Goal: Task Accomplishment & Management: Complete application form

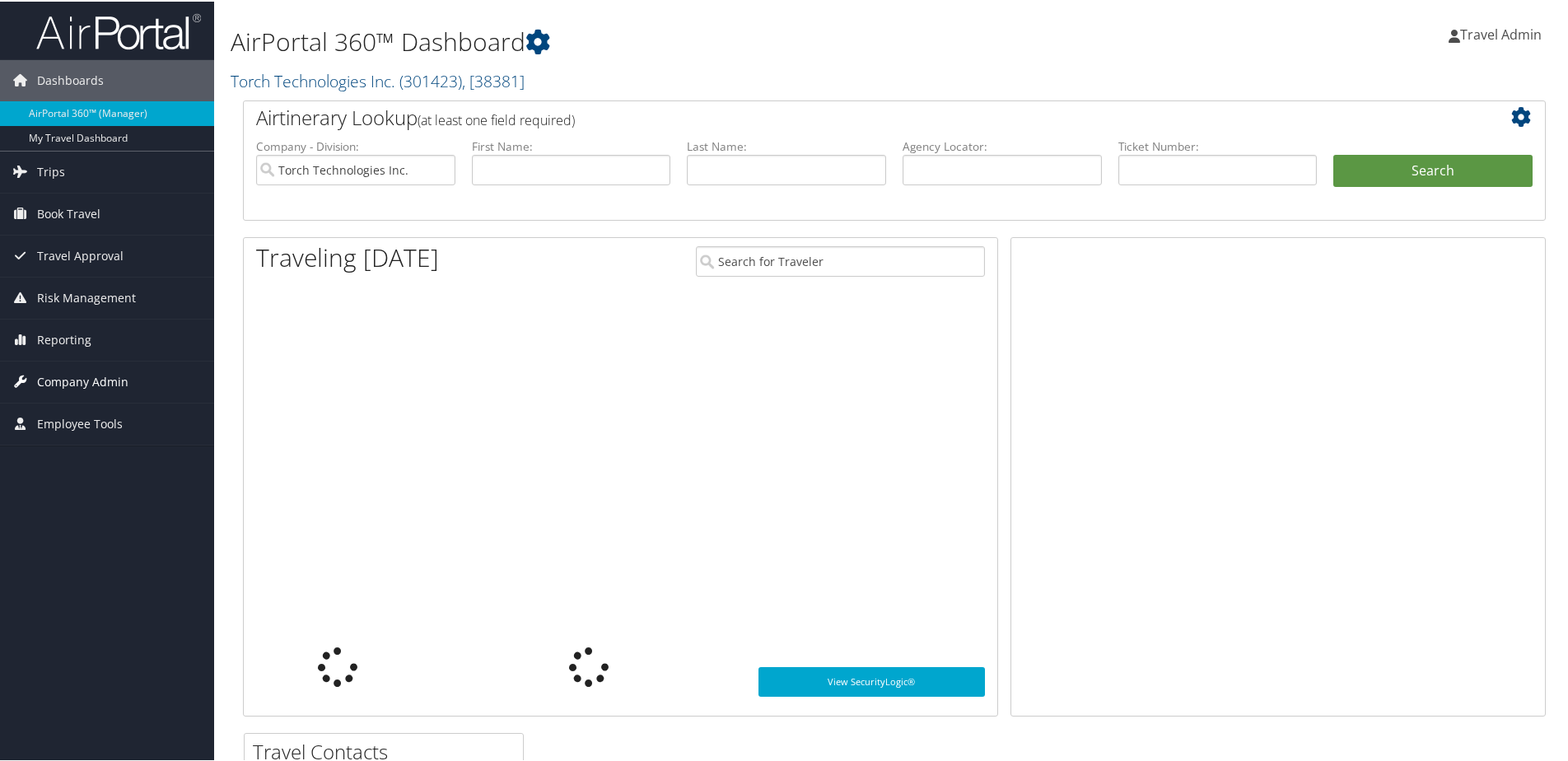
click at [67, 377] on span "Company Admin" at bounding box center [82, 380] width 91 height 41
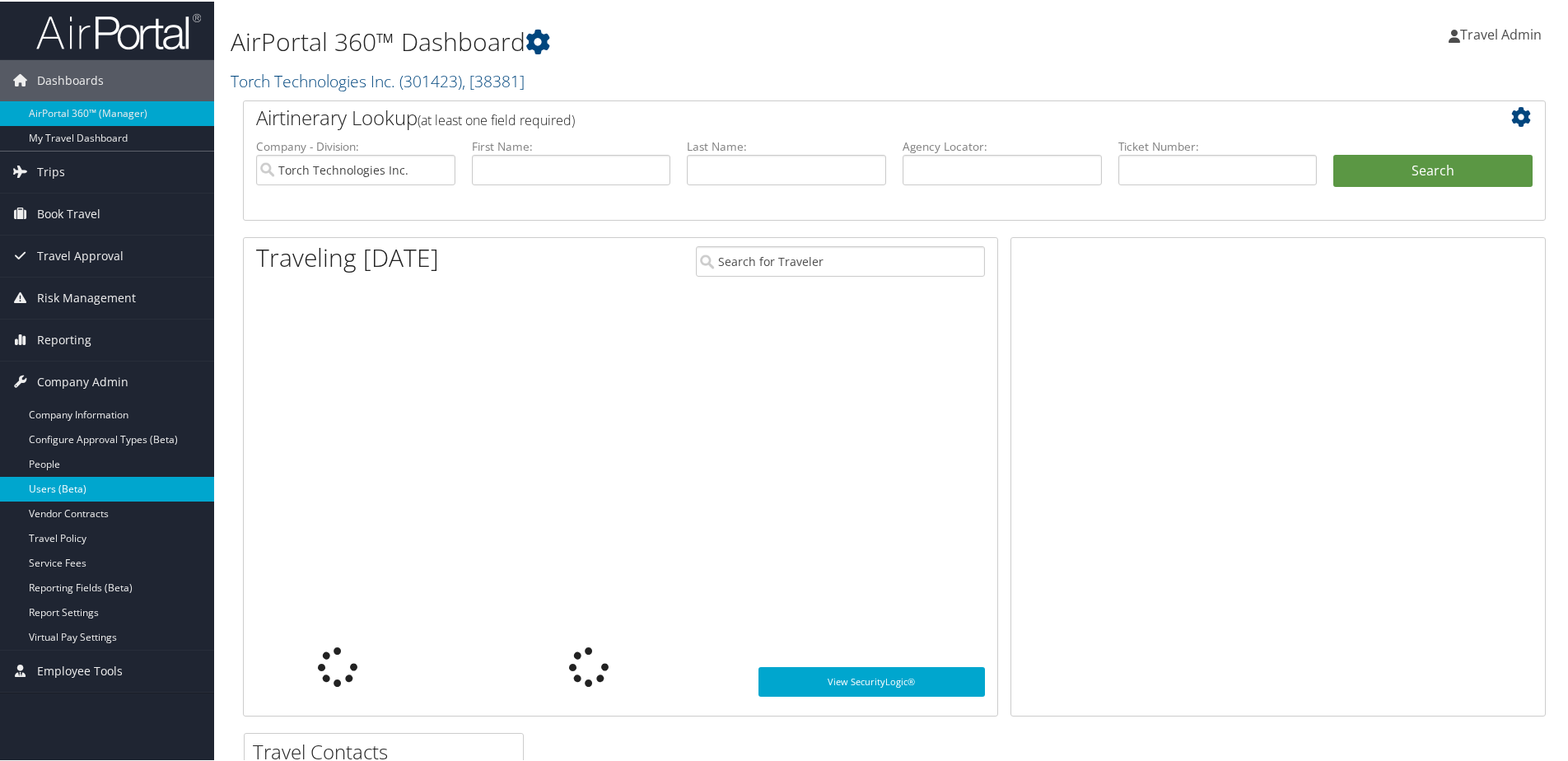
click at [64, 482] on link "Users (Beta)" at bounding box center [107, 488] width 214 height 25
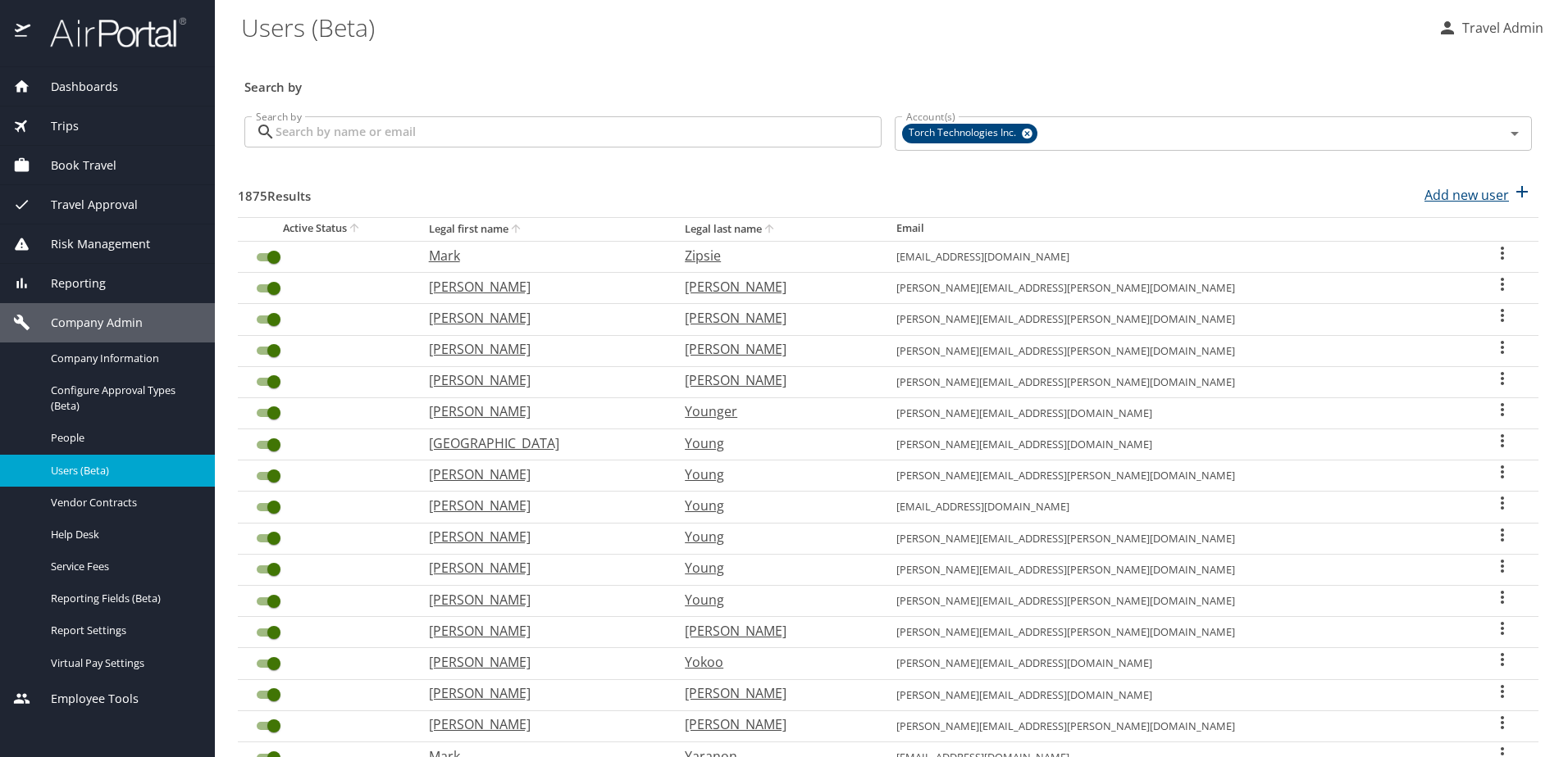
click at [1428, 197] on p "Add new user" at bounding box center [1466, 195] width 85 height 20
select select "US"
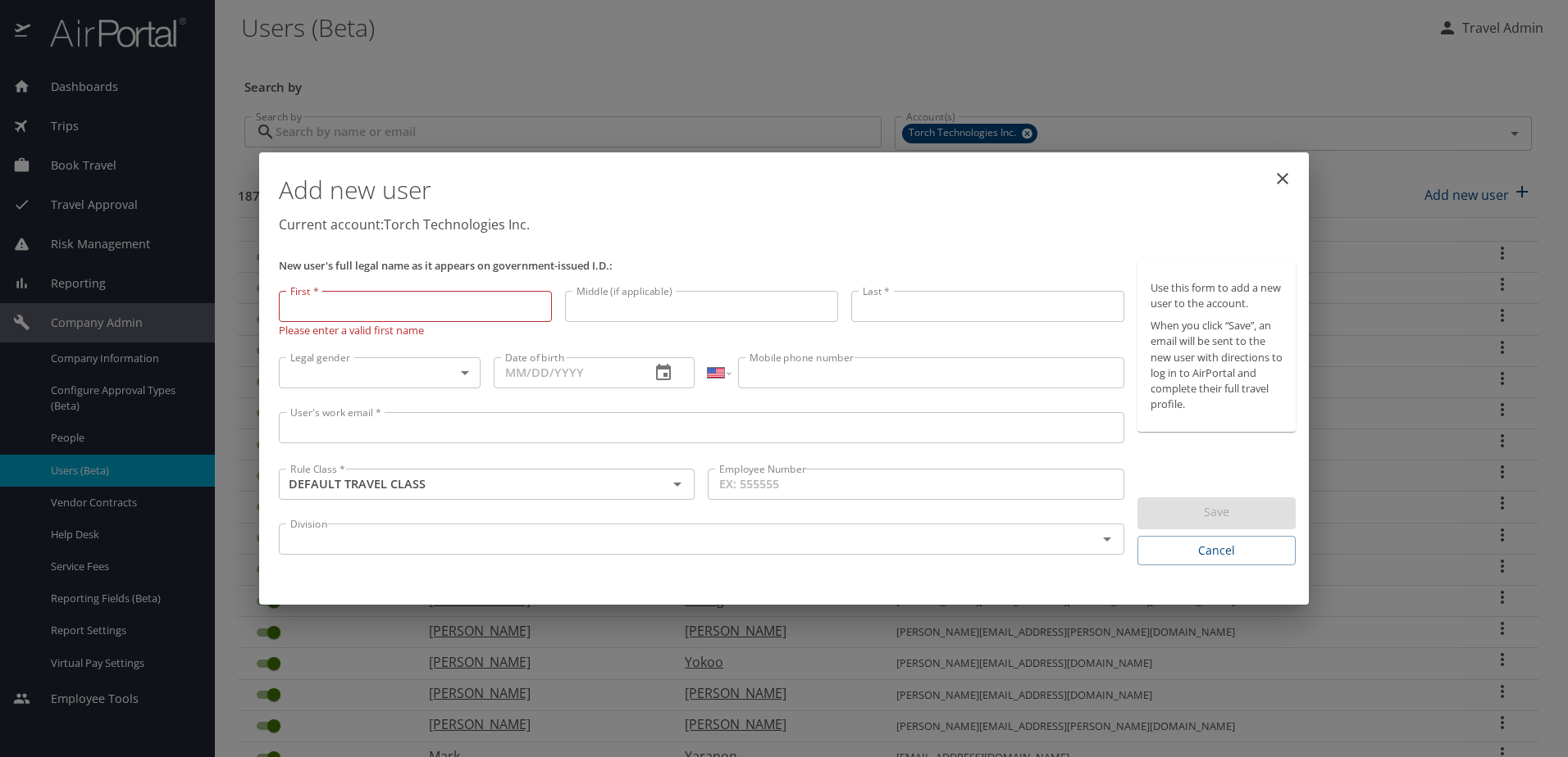
click at [370, 313] on input "First *" at bounding box center [415, 306] width 273 height 31
paste input "Wayne"
type input "Wayne"
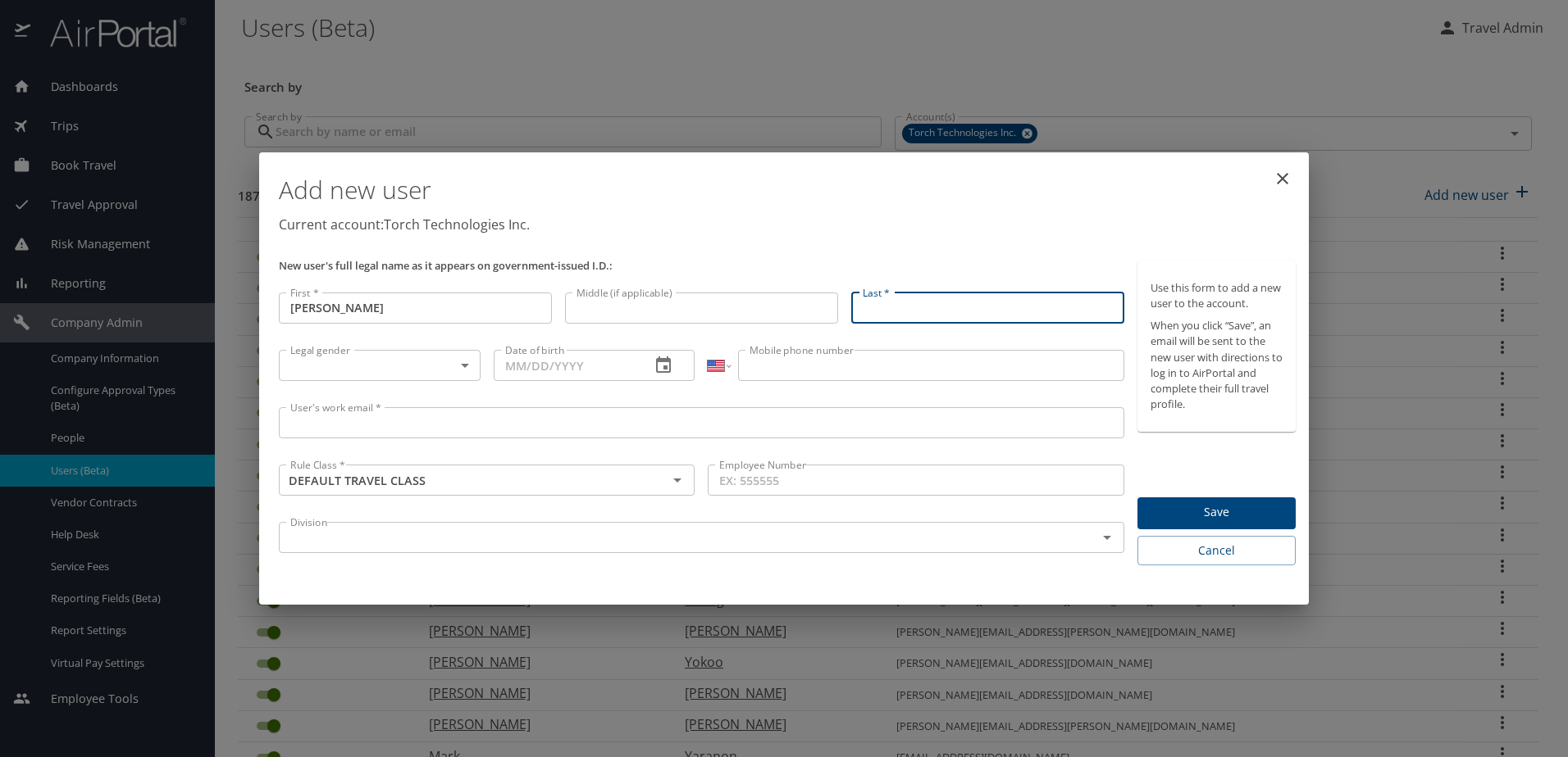
click at [954, 305] on input "Last *" at bounding box center [987, 308] width 273 height 31
paste input "Christopherson"
type input "Christopherson"
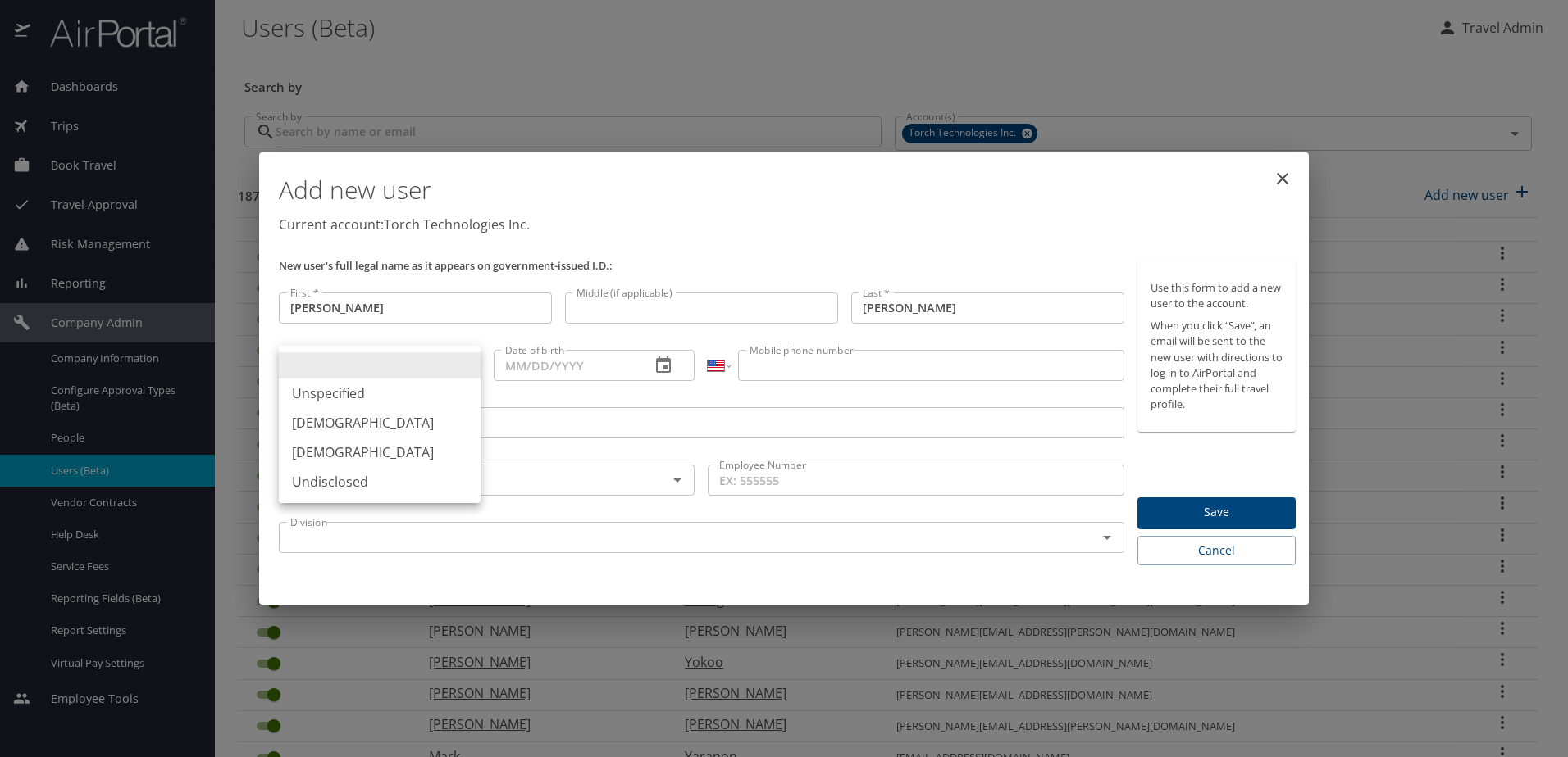
click at [339, 364] on body "Dashboards AirPortal 360™ Manager My Travel Dashboard Trips Airtinerary® Lookup…" at bounding box center [784, 378] width 1568 height 757
click at [337, 427] on li "Male" at bounding box center [380, 422] width 201 height 29
type input "Male"
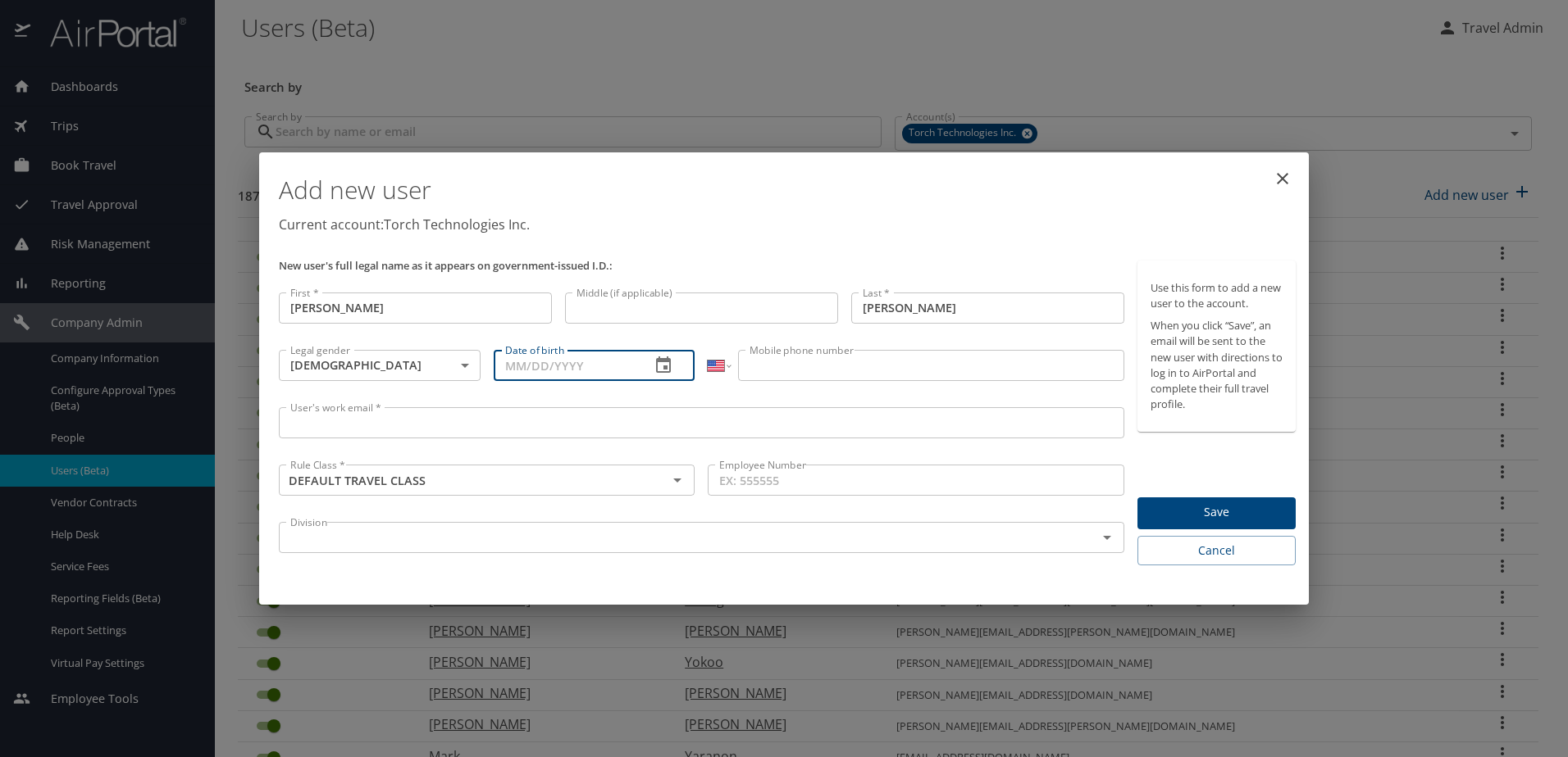
click at [623, 362] on input "Date of birth" at bounding box center [566, 365] width 144 height 31
paste input "05/14/1972"
type input "05/14/1972"
click at [821, 381] on div "International Afghanistan Åland Islands Albania Algeria American Samoa Andorra …" at bounding box center [915, 371] width 429 height 56
click at [824, 375] on input "Mobile phone number" at bounding box center [930, 365] width 386 height 31
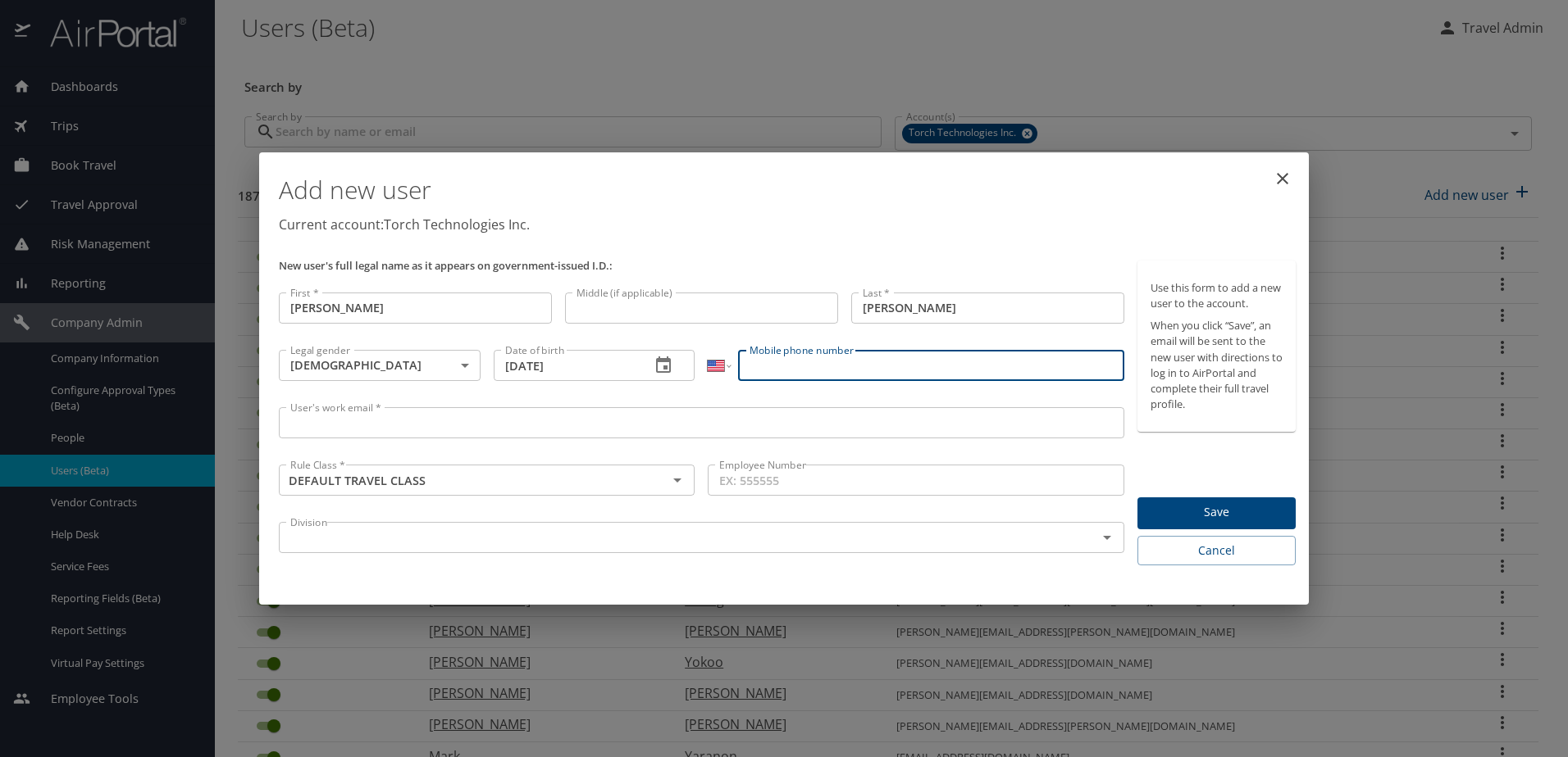
paste input "(850) 758-7261"
type input "(850) 758-7261"
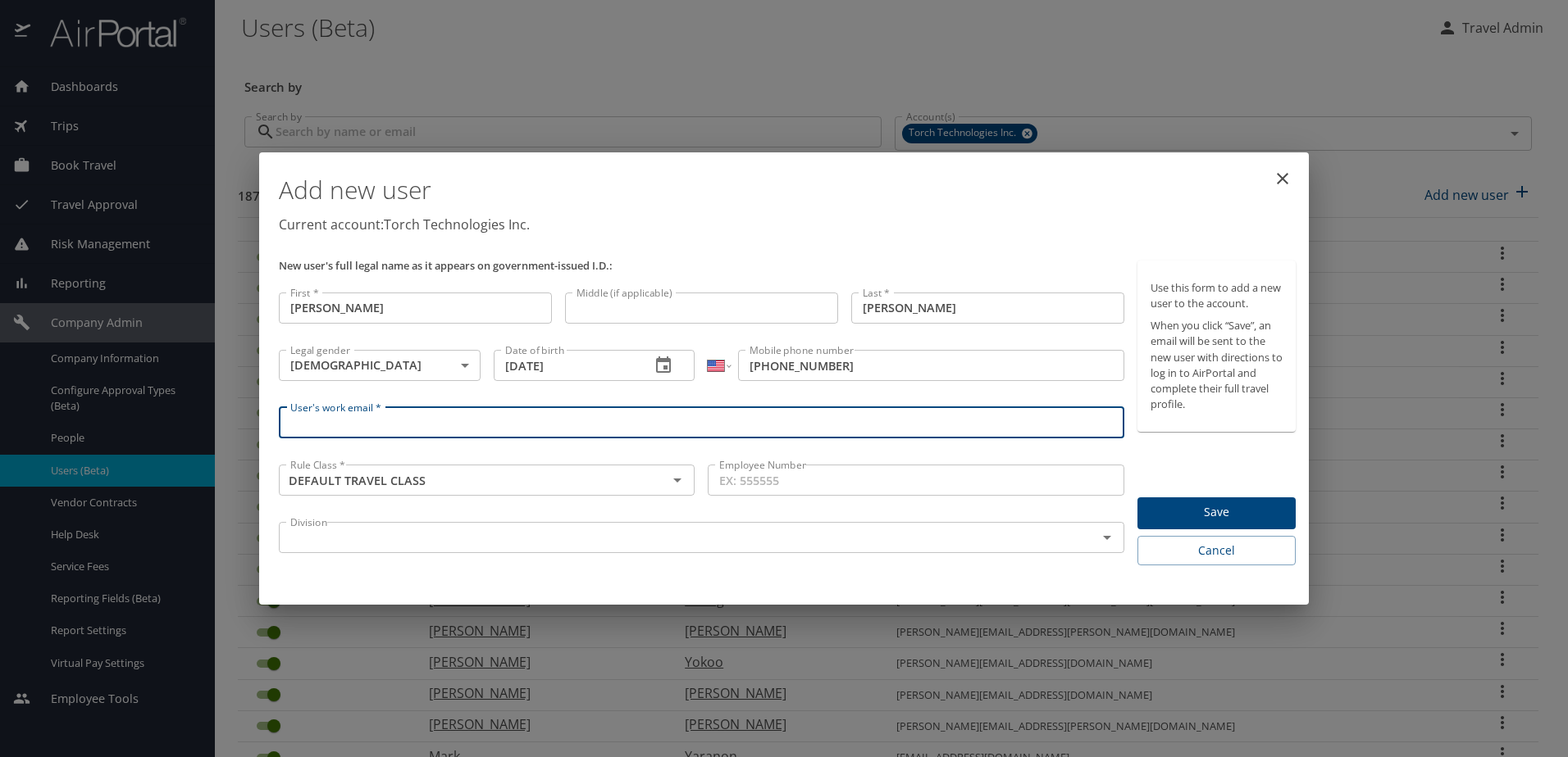
click at [495, 415] on input "User's work email *" at bounding box center [701, 422] width 845 height 31
paste input "wayne.christopherson@torchtechnologies.com"
type input "wayne.christopherson@torchtechnologies.com"
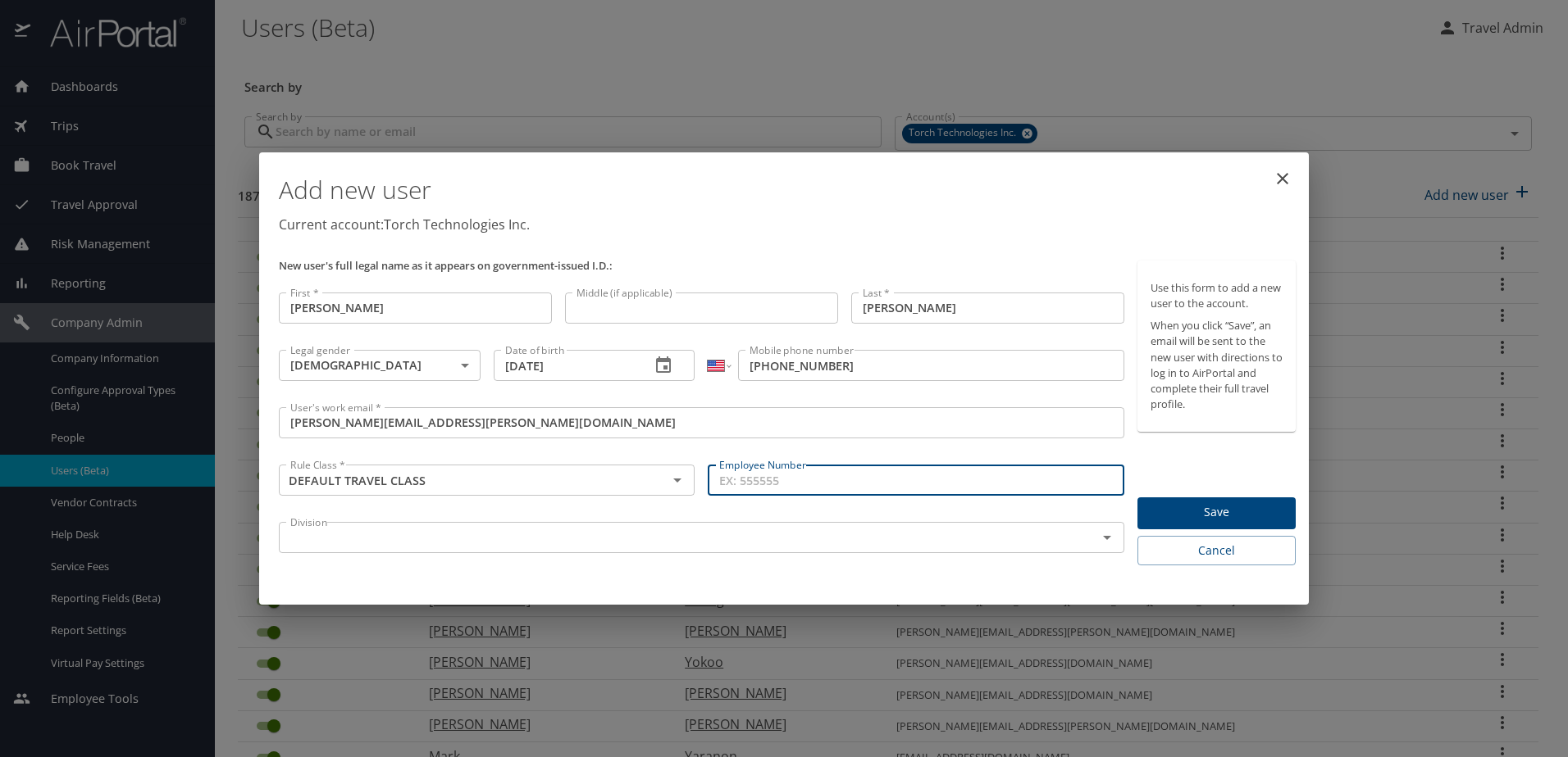
click at [851, 471] on input "Employee Number" at bounding box center [915, 480] width 416 height 31
type input "03867"
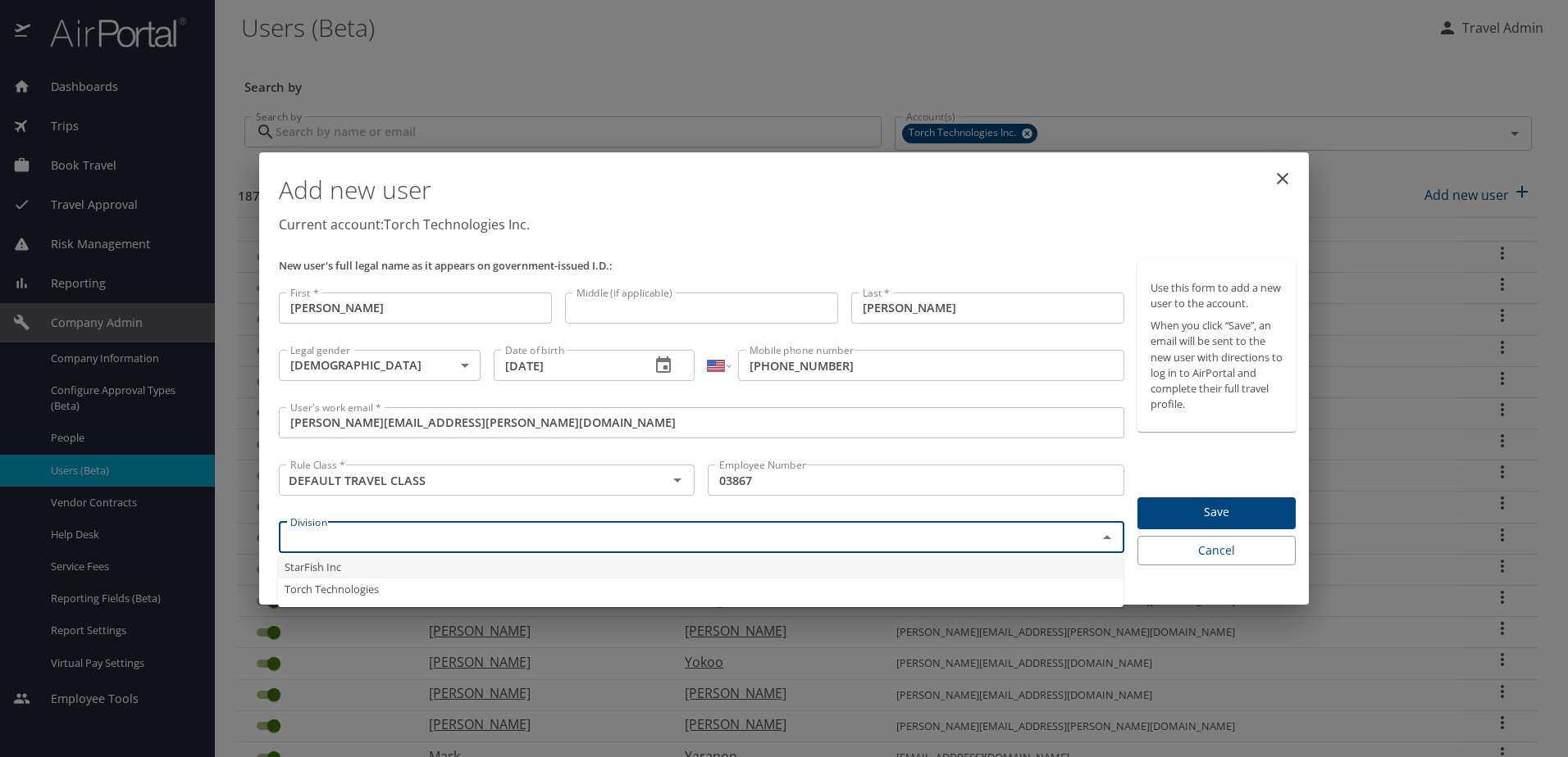
click at [850, 529] on input "text" at bounding box center [676, 538] width 787 height 21
click at [808, 592] on li "Torch Technologies" at bounding box center [700, 590] width 845 height 22
type input "Torch Technologies"
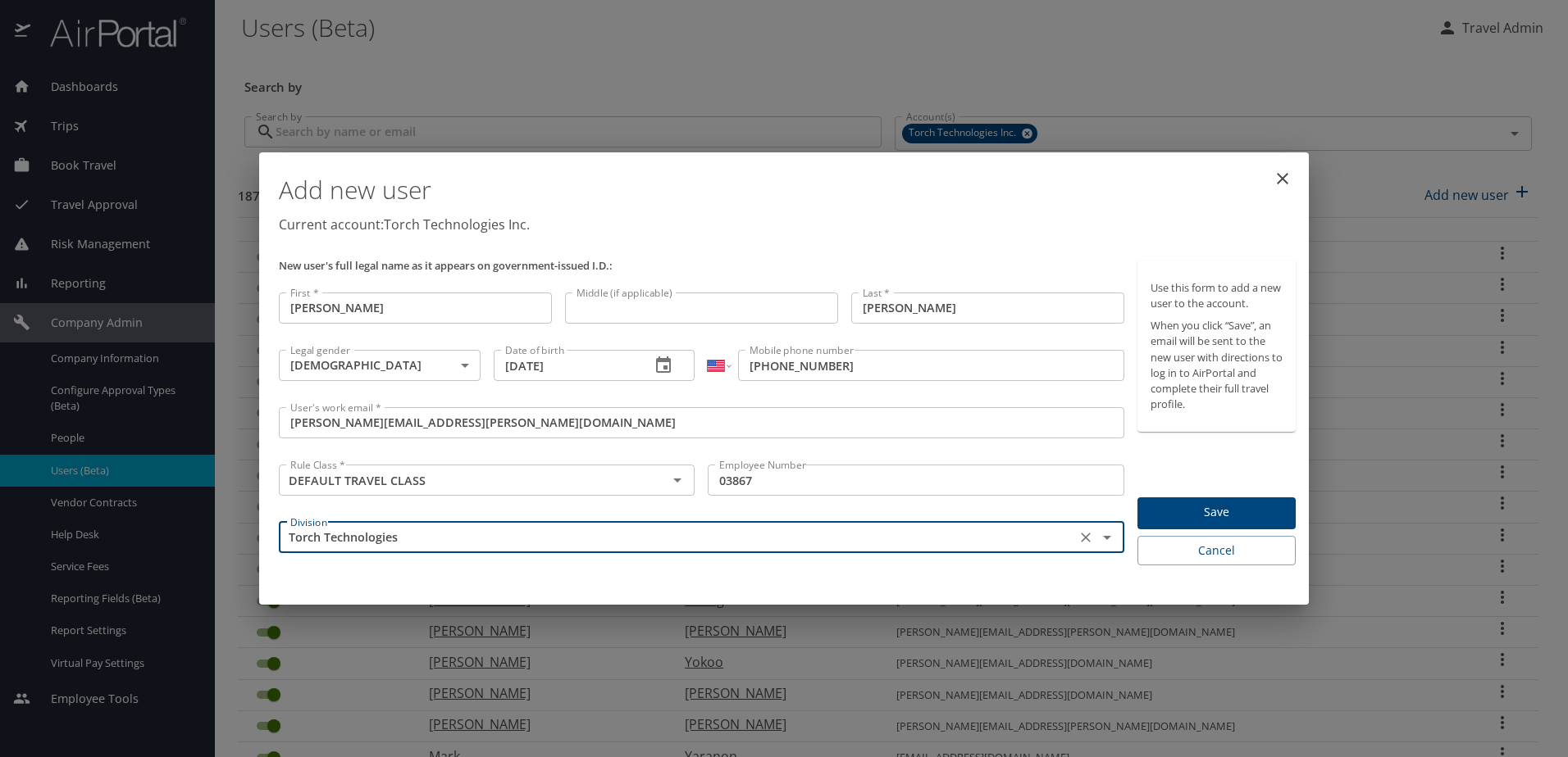
click at [1250, 512] on span "Save" at bounding box center [1216, 512] width 132 height 20
